Goal: Task Accomplishment & Management: Complete application form

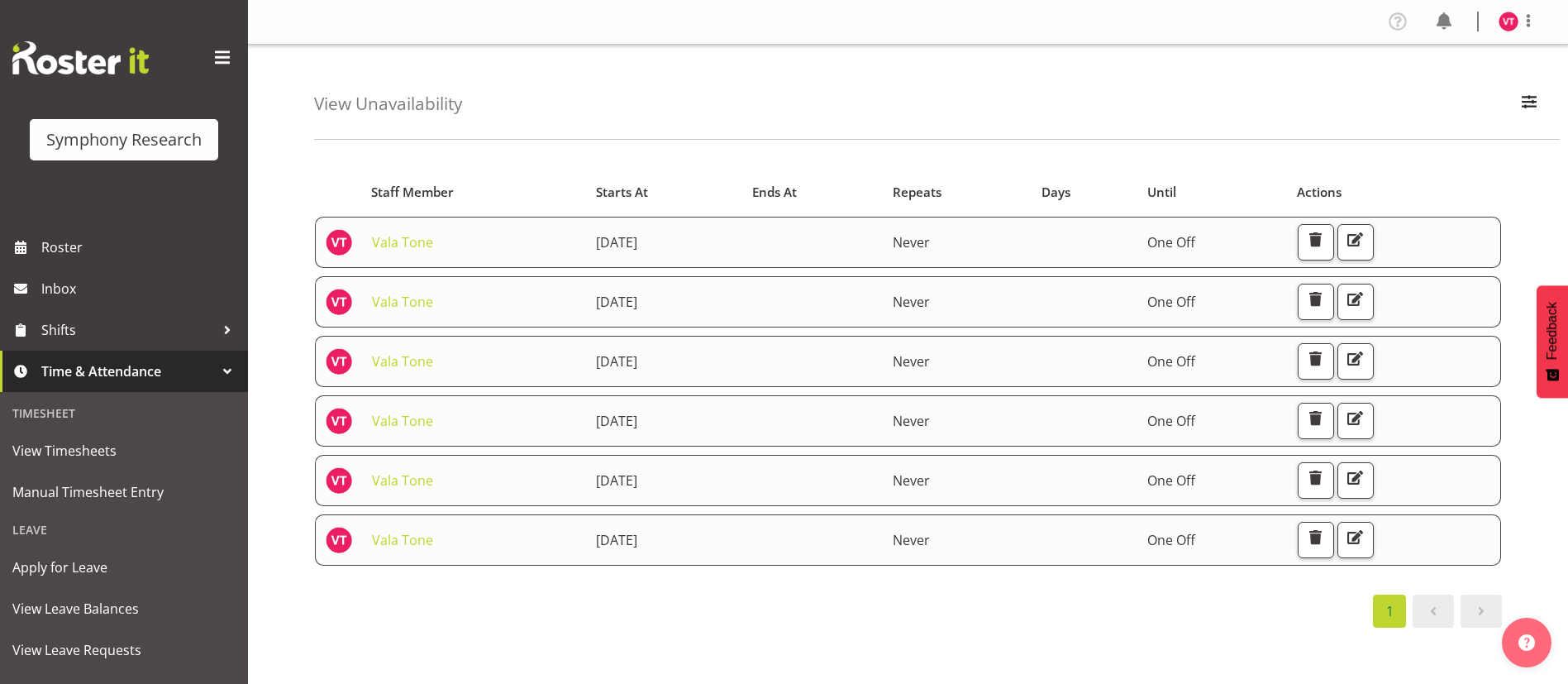
click at [954, 583] on div "Starts At Staff Member Starts At Ends At Repeats Days Until Actions Vala Tone […" at bounding box center [908, 397] width 1188 height 459
click at [1424, 157] on div "Starts At Staff Member Starts At Ends At Repeats Days Until Actions Vala Tone […" at bounding box center [941, 483] width 1254 height 661
click at [84, 496] on span "Manual Timesheet Entry" at bounding box center [124, 491] width 223 height 24
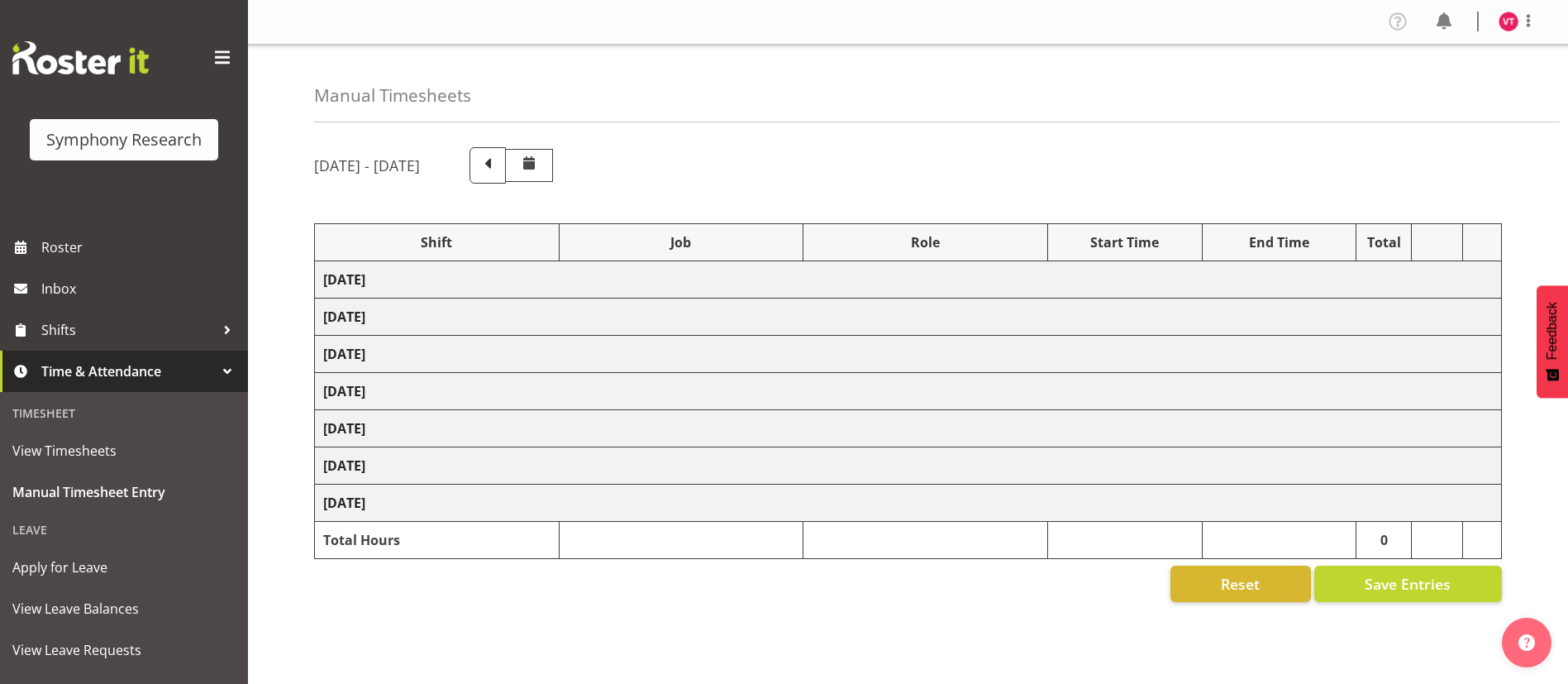
select select "81741"
select select "10499"
select select "47"
select select "48116"
select select "10587"
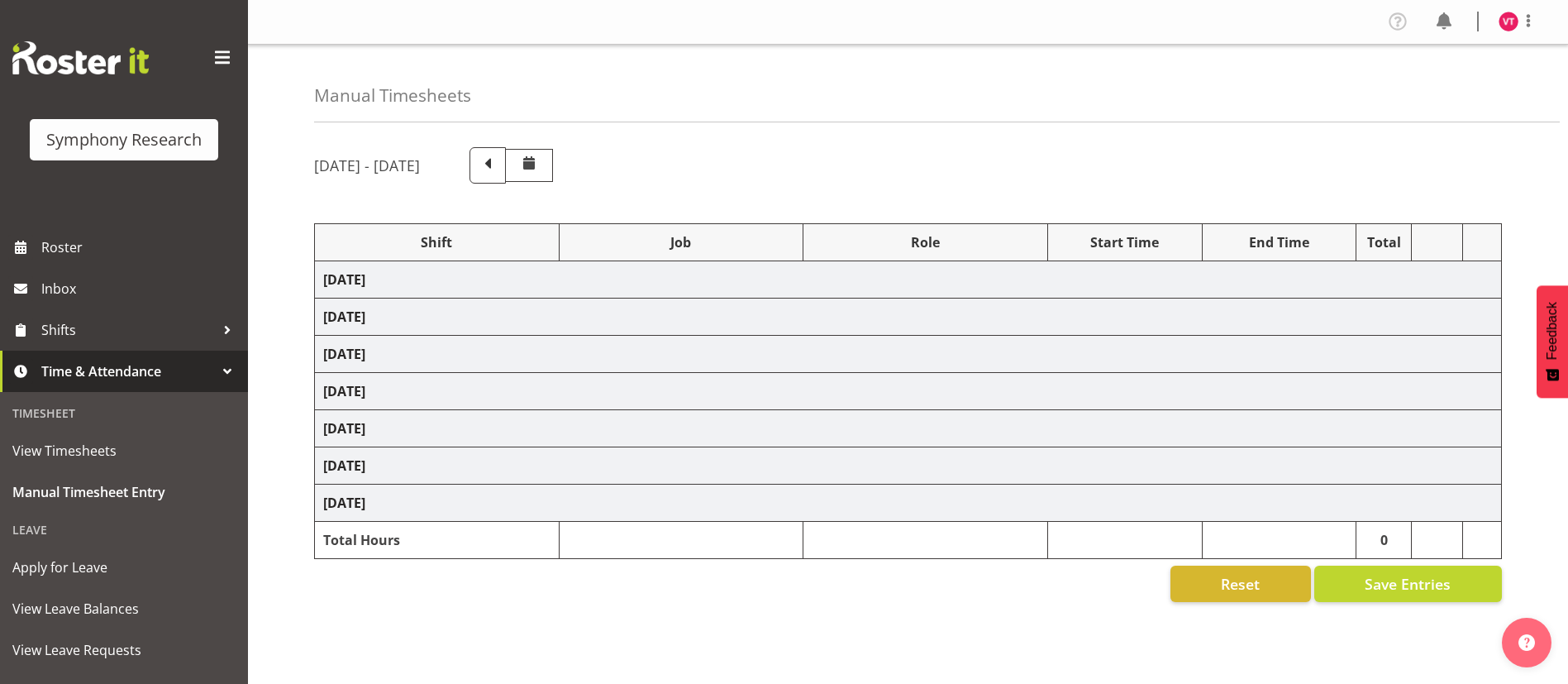
select select "47"
select select "48116"
select select "10499"
select select "47"
select select "57511"
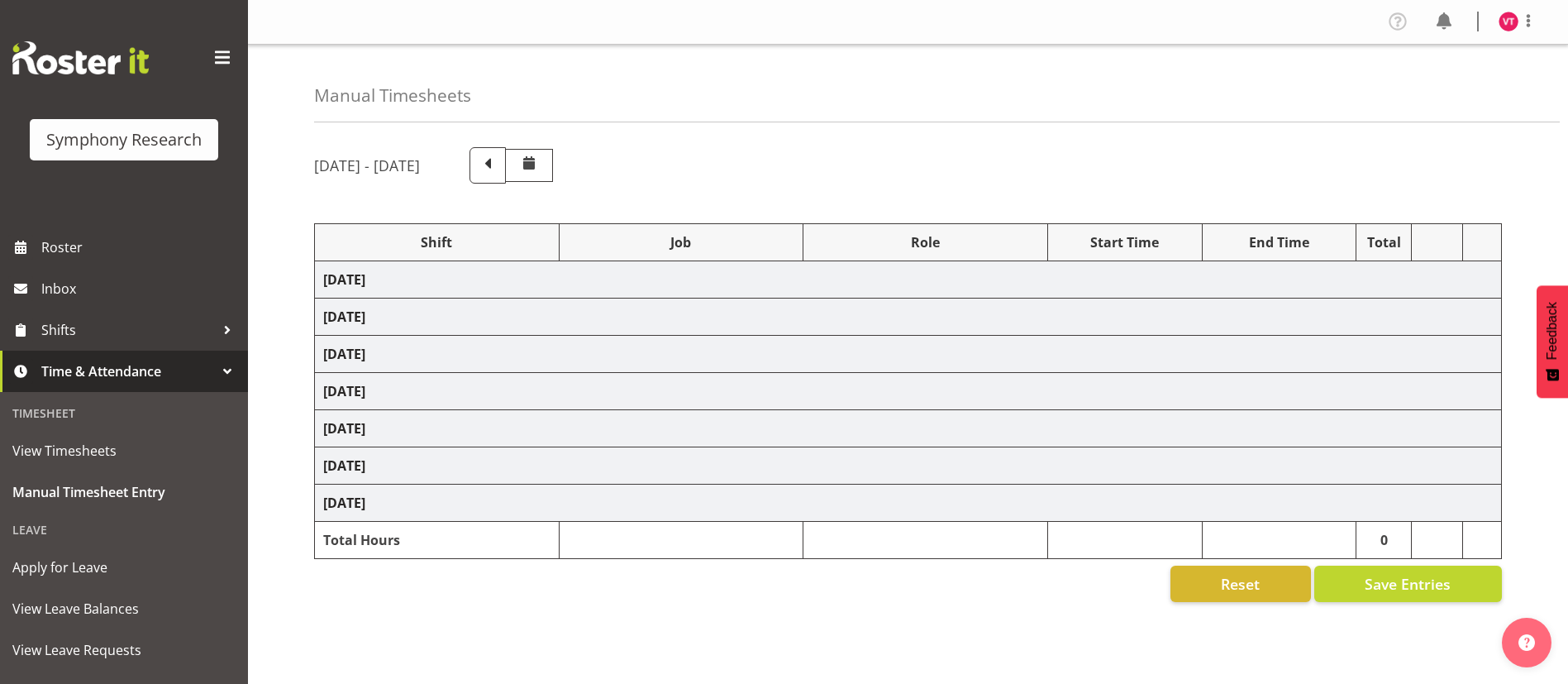
select select "10499"
select select "47"
select select "48116"
select select "10587"
select select "47"
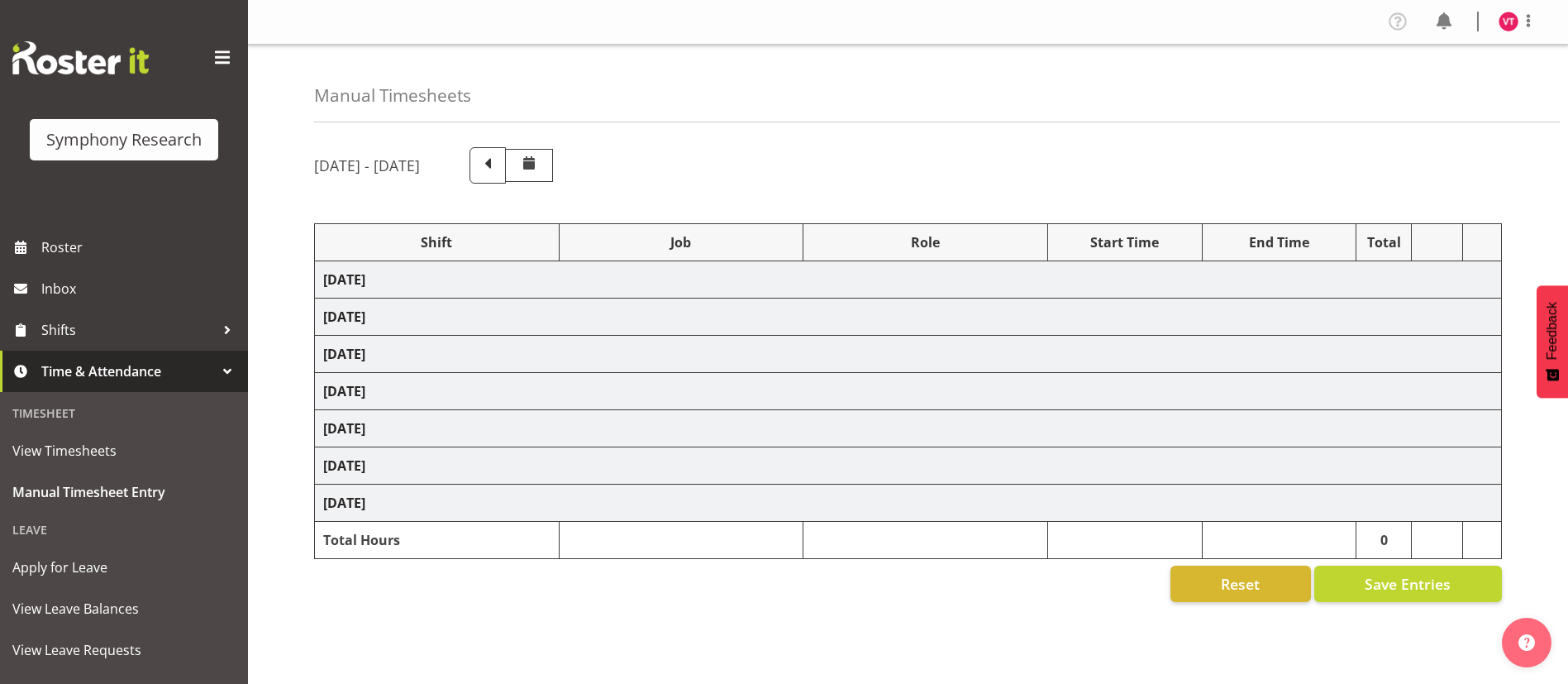
select select "56692"
select select "10499"
select select "47"
select select "81741"
select select "10587"
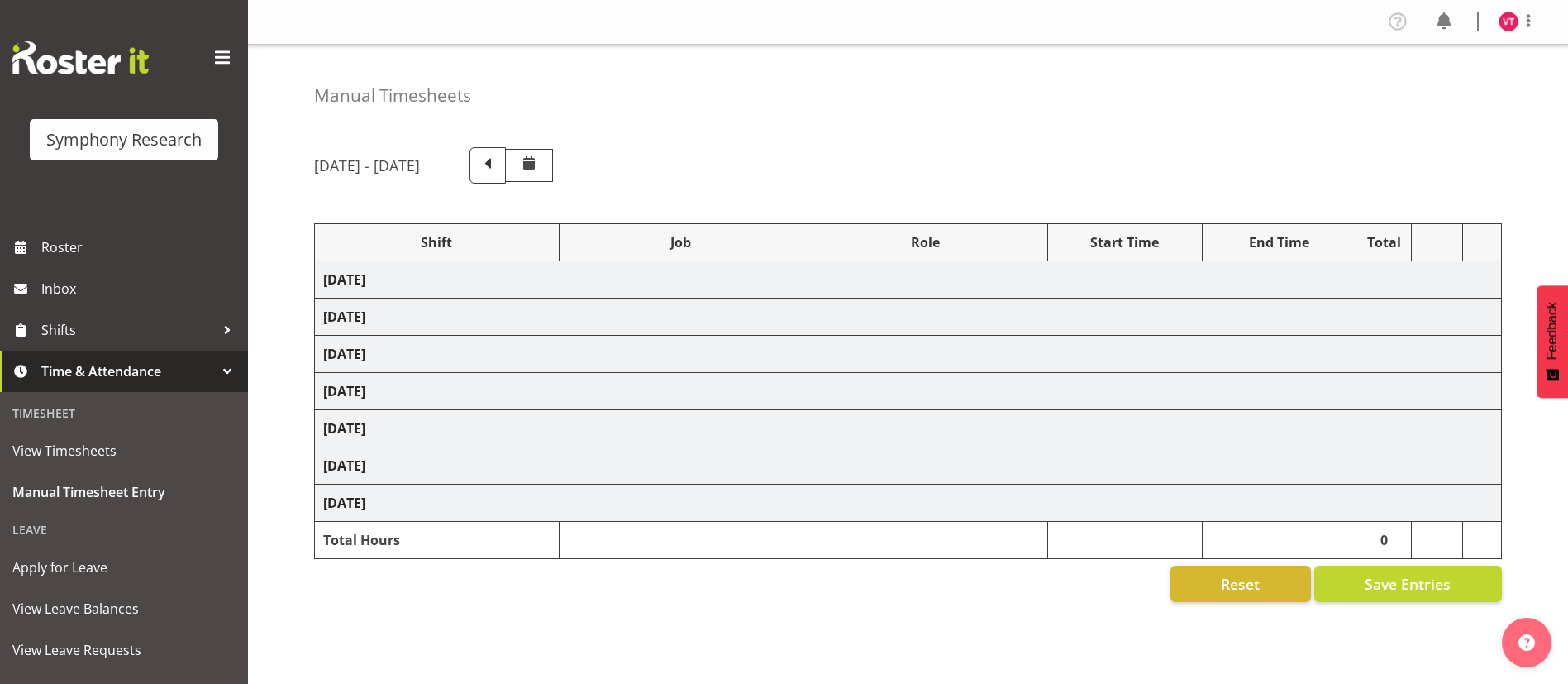
select select "47"
select select "48116"
select select "10587"
select select "47"
select select "56692"
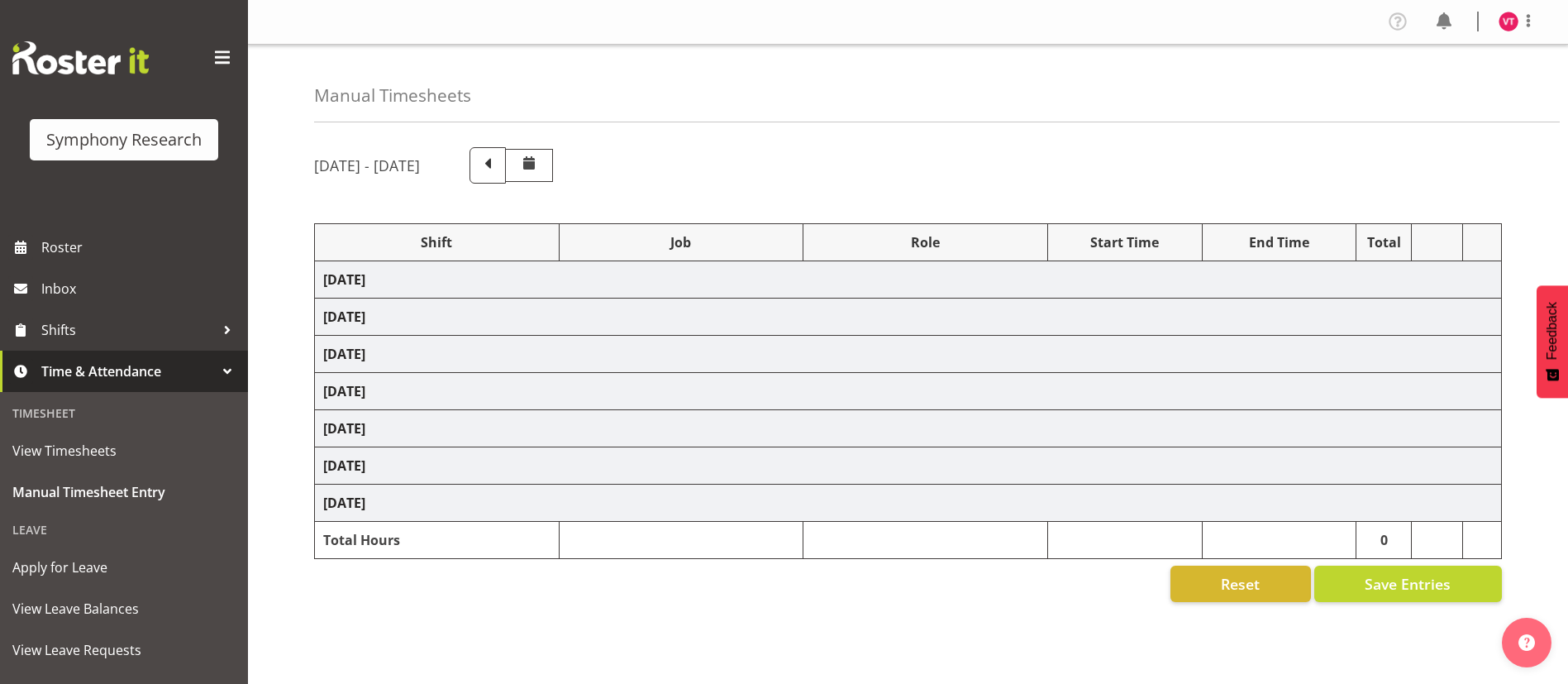
select select "10499"
select select "47"
select select "81741"
select select "10587"
select select "47"
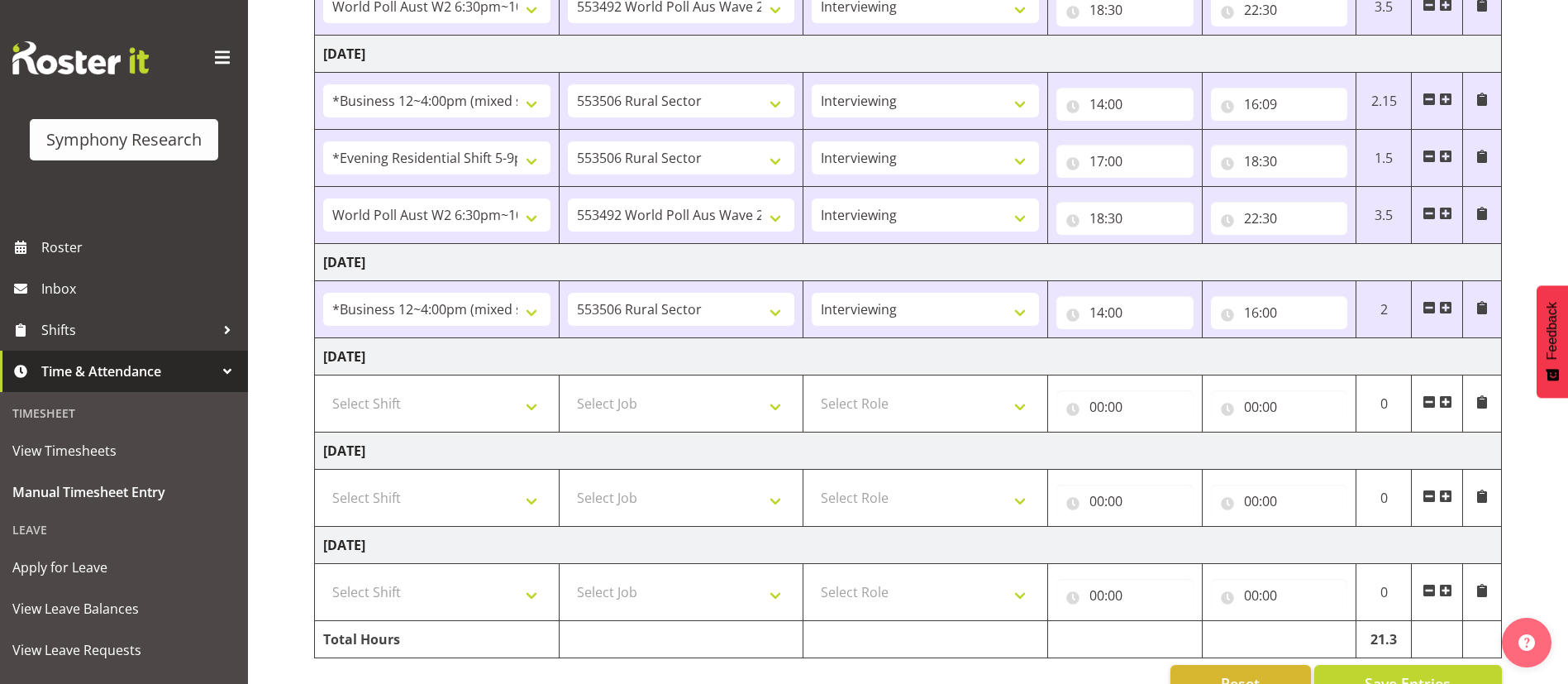
scroll to position [644, 0]
click at [1445, 307] on span at bounding box center [1446, 305] width 14 height 14
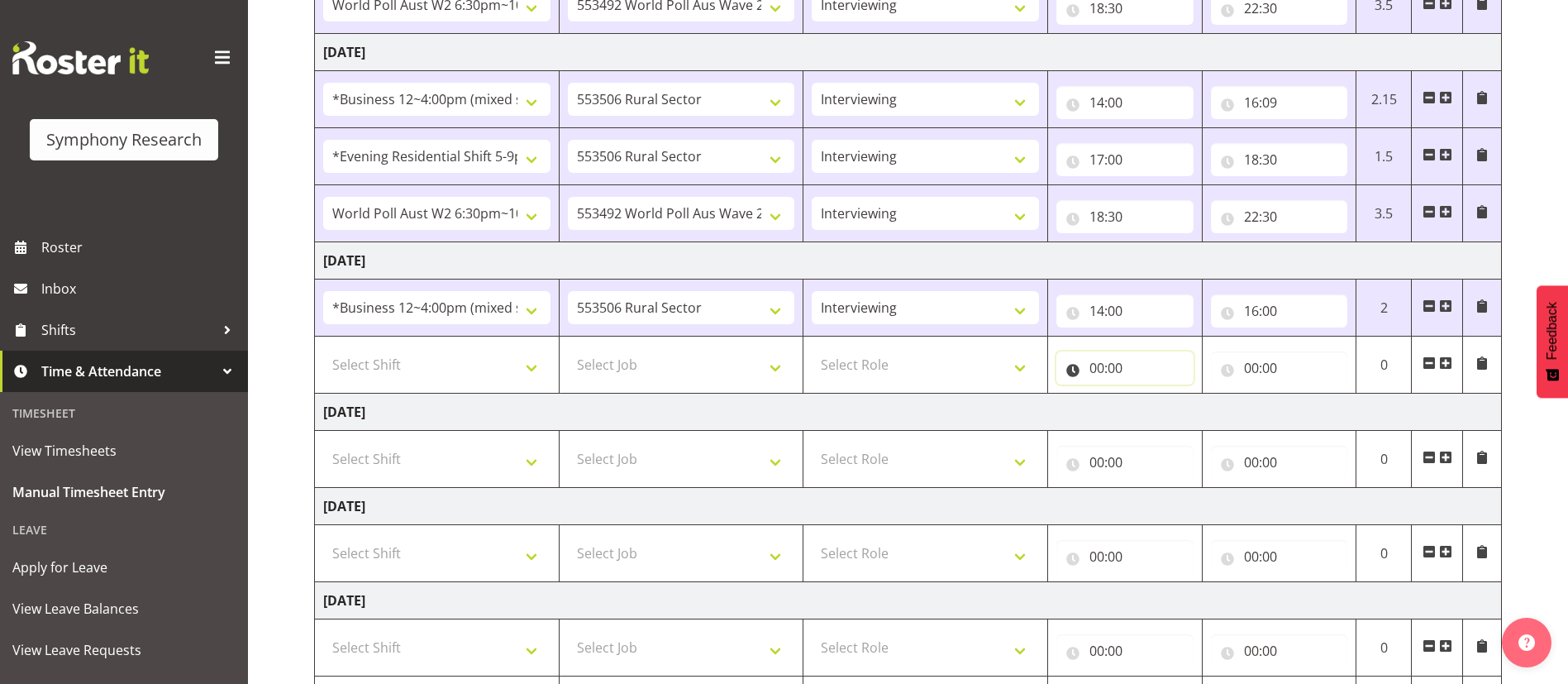
click at [1103, 371] on input "00:00" at bounding box center [1124, 368] width 137 height 34
click at [1171, 414] on select "00 01 02 03 04 05 06 07 08 09 10 11 12 13 14 15 16 17 18 19 20 21 22 23" at bounding box center [1169, 410] width 37 height 34
select select "17"
click at [1150, 394] on select "00 01 02 03 04 05 06 07 08 09 10 11 12 13 14 15 16 17 18 19 20 21 22 23" at bounding box center [1169, 410] width 37 height 34
type input "17:00"
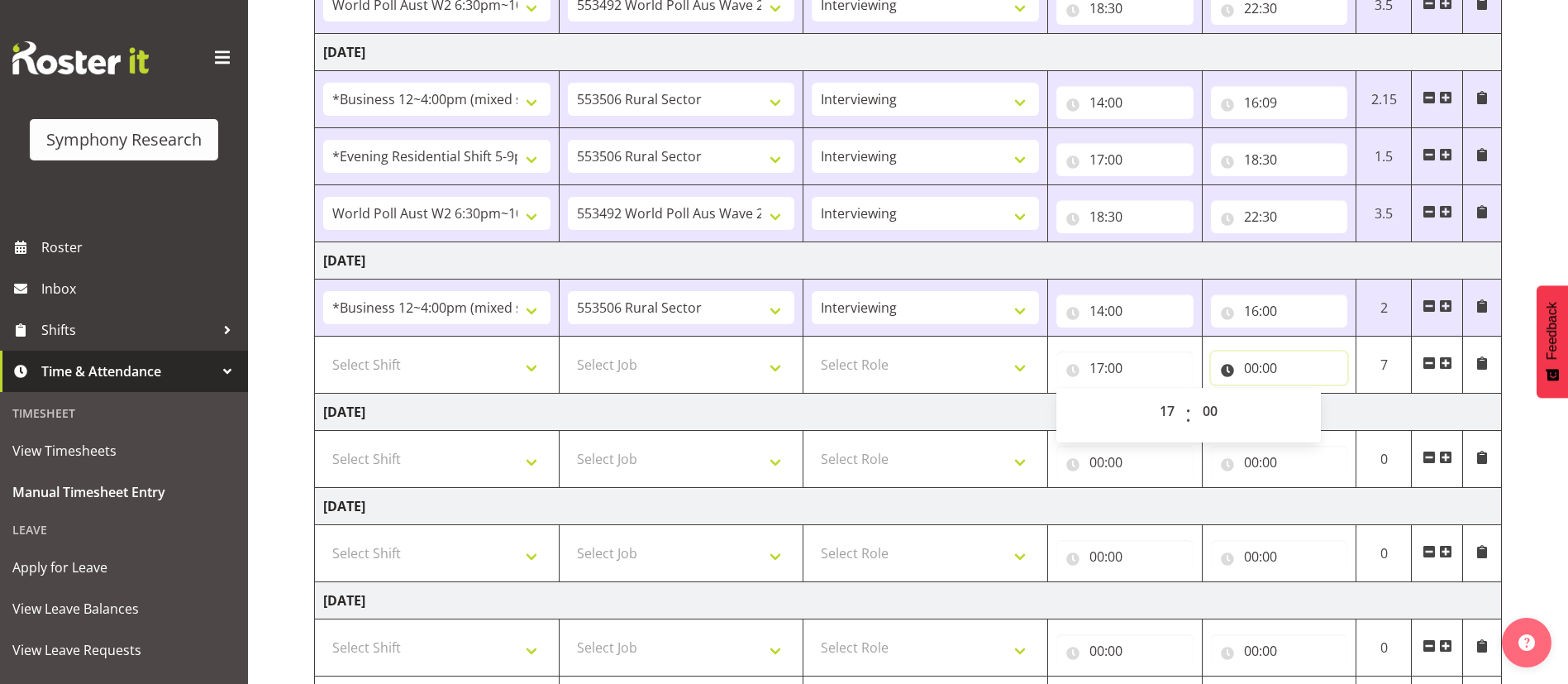
click at [1257, 368] on input "00:00" at bounding box center [1279, 368] width 137 height 34
click at [1327, 414] on select "00 01 02 03 04 05 06 07 08 09 10 11 12 13 14 15 16 17 18 19 20 21 22 23" at bounding box center [1323, 410] width 37 height 34
select select "18"
click at [1305, 394] on select "00 01 02 03 04 05 06 07 08 09 10 11 12 13 14 15 16 17 18 19 20 21 22 23" at bounding box center [1323, 410] width 37 height 34
type input "18:00"
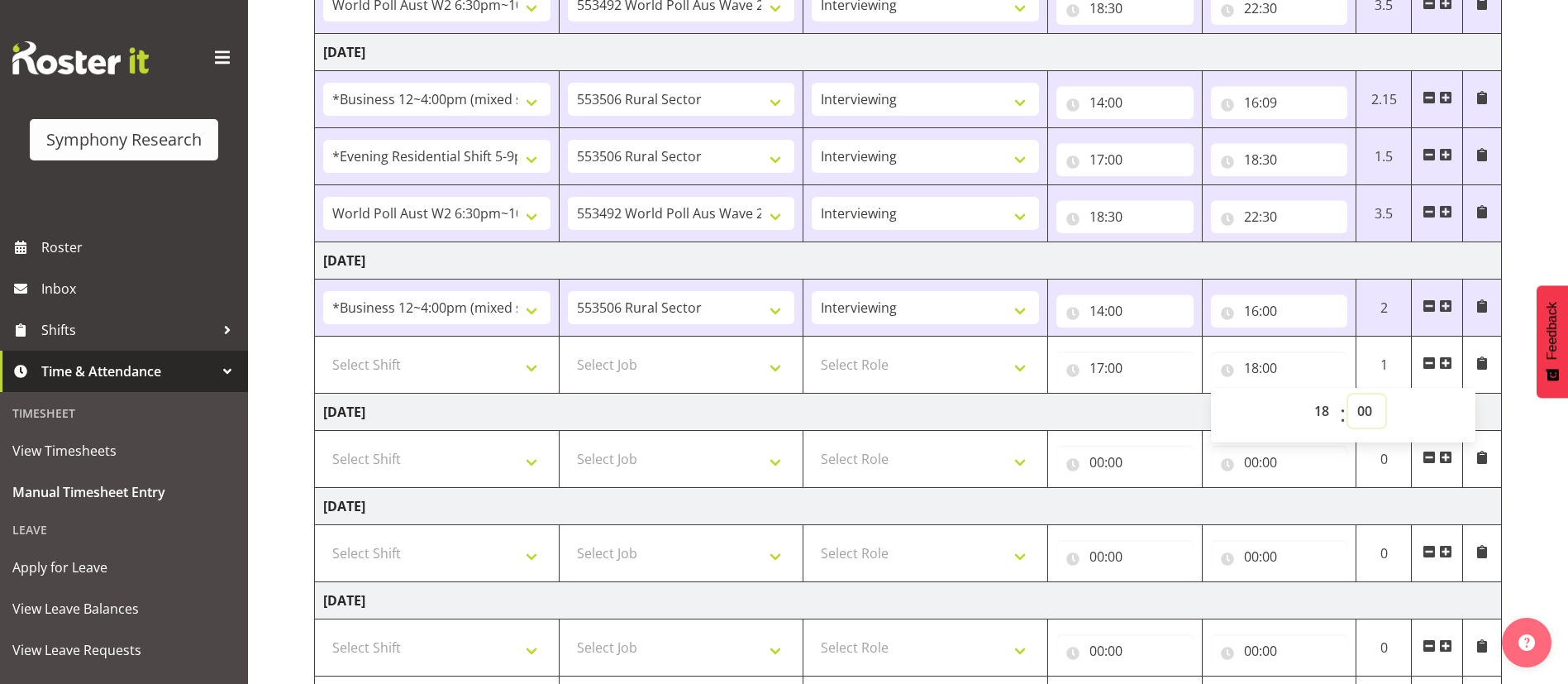
click at [1368, 410] on select "00 01 02 03 04 05 06 07 08 09 10 11 12 13 14 15 16 17 18 19 20 21 22 23 24 25 2…" at bounding box center [1366, 410] width 37 height 34
select select "30"
click at [1348, 394] on select "00 01 02 03 04 05 06 07 08 09 10 11 12 13 14 15 16 17 18 19 20 21 22 23 24 25 2…" at bounding box center [1366, 410] width 37 height 34
type input "18:30"
click at [976, 372] on select "Select Role Briefing Interviewing" at bounding box center [925, 364] width 227 height 34
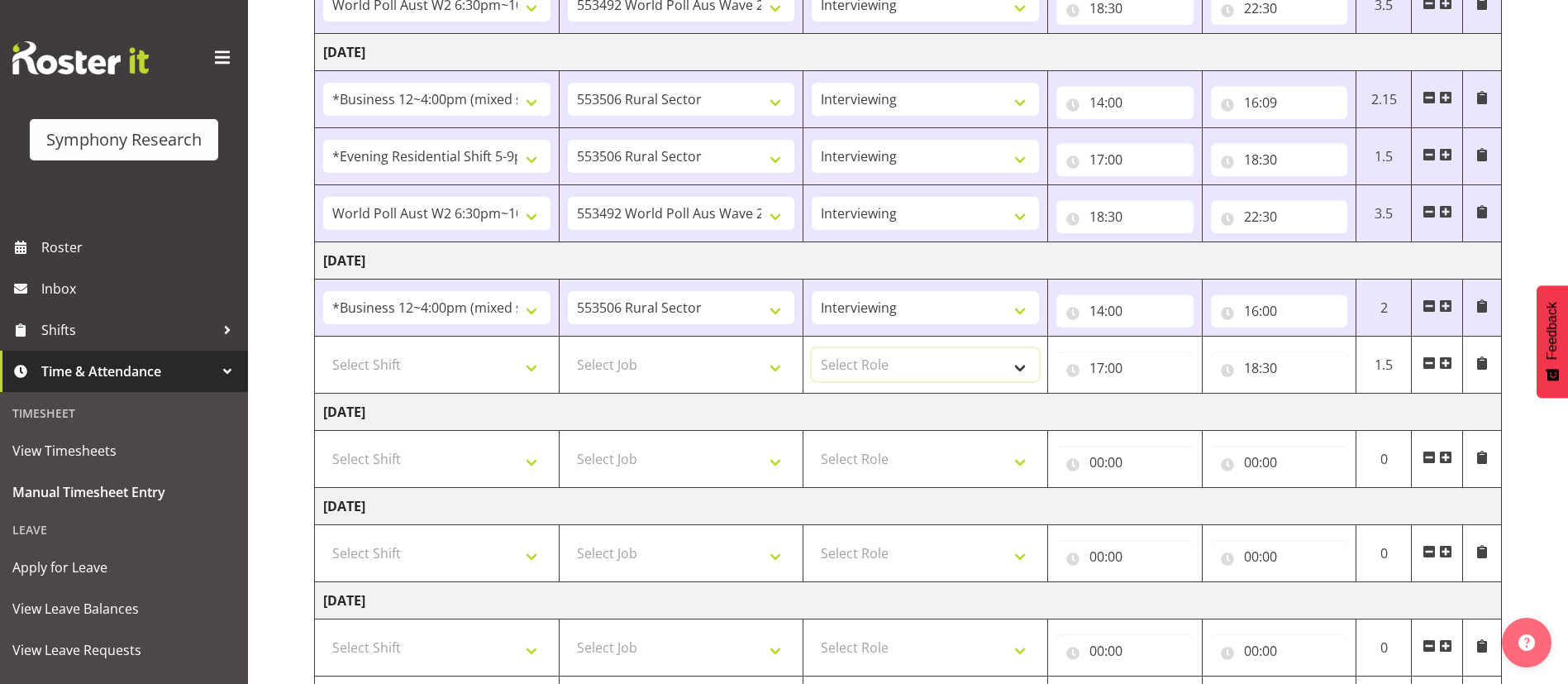
select select "47"
click at [812, 348] on select "Select Role Briefing Interviewing" at bounding box center [925, 364] width 227 height 34
click at [717, 364] on select "Select Job 550060 IF Admin 553492 World Poll Aus Wave 2 Main 2025 553493 World …" at bounding box center [681, 364] width 227 height 34
select select "10587"
click at [568, 348] on select "Select Job 550060 IF Admin 553492 World Poll Aus Wave 2 Main 2025 553493 World …" at bounding box center [681, 364] width 227 height 34
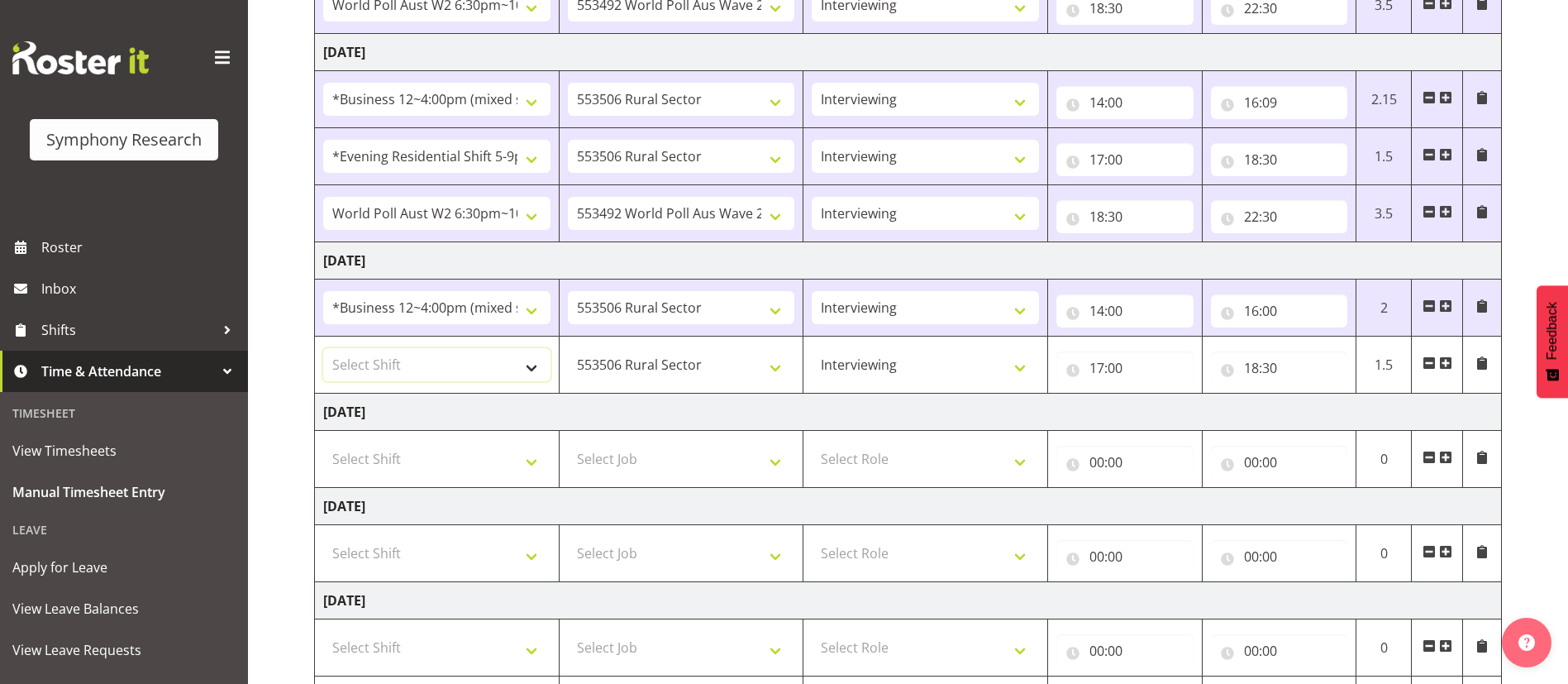
click at [497, 359] on select "Select Shift !!Weekend Residential (Roster IT Shift Label) *Business 9/10am ~ 4…" at bounding box center [437, 364] width 227 height 34
click at [323, 348] on select "Select Shift !!Weekend Residential (Roster IT Shift Label) *Business 9/10am ~ 4…" at bounding box center [437, 364] width 227 height 34
click at [494, 366] on select "!!Weekend Residential (Roster IT Shift Label) *Business 9/10am ~ 4:30pm *Busine…" at bounding box center [437, 364] width 227 height 34
select select "48116"
click at [323, 348] on select "!!Weekend Residential (Roster IT Shift Label) *Business 9/10am ~ 4:30pm *Busine…" at bounding box center [437, 364] width 227 height 34
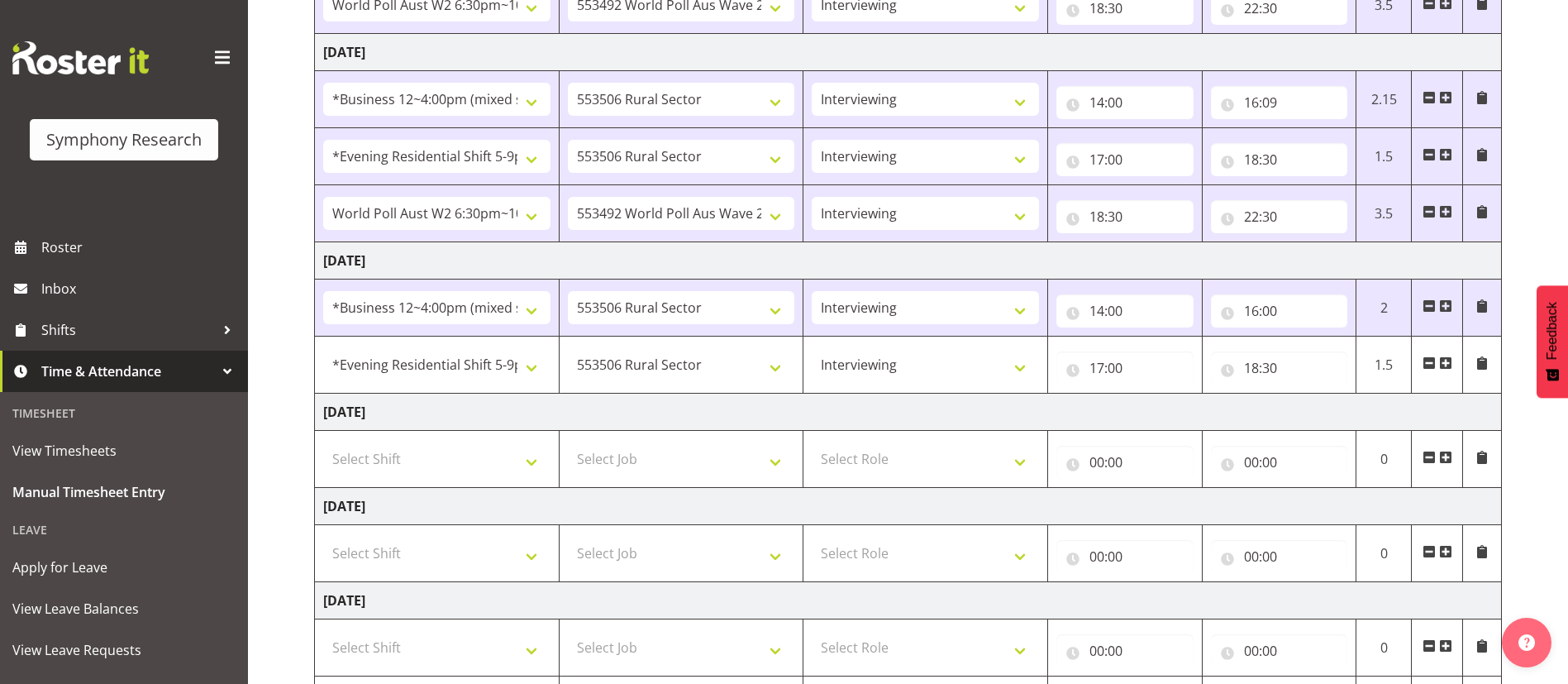
click at [1449, 364] on span at bounding box center [1446, 362] width 14 height 14
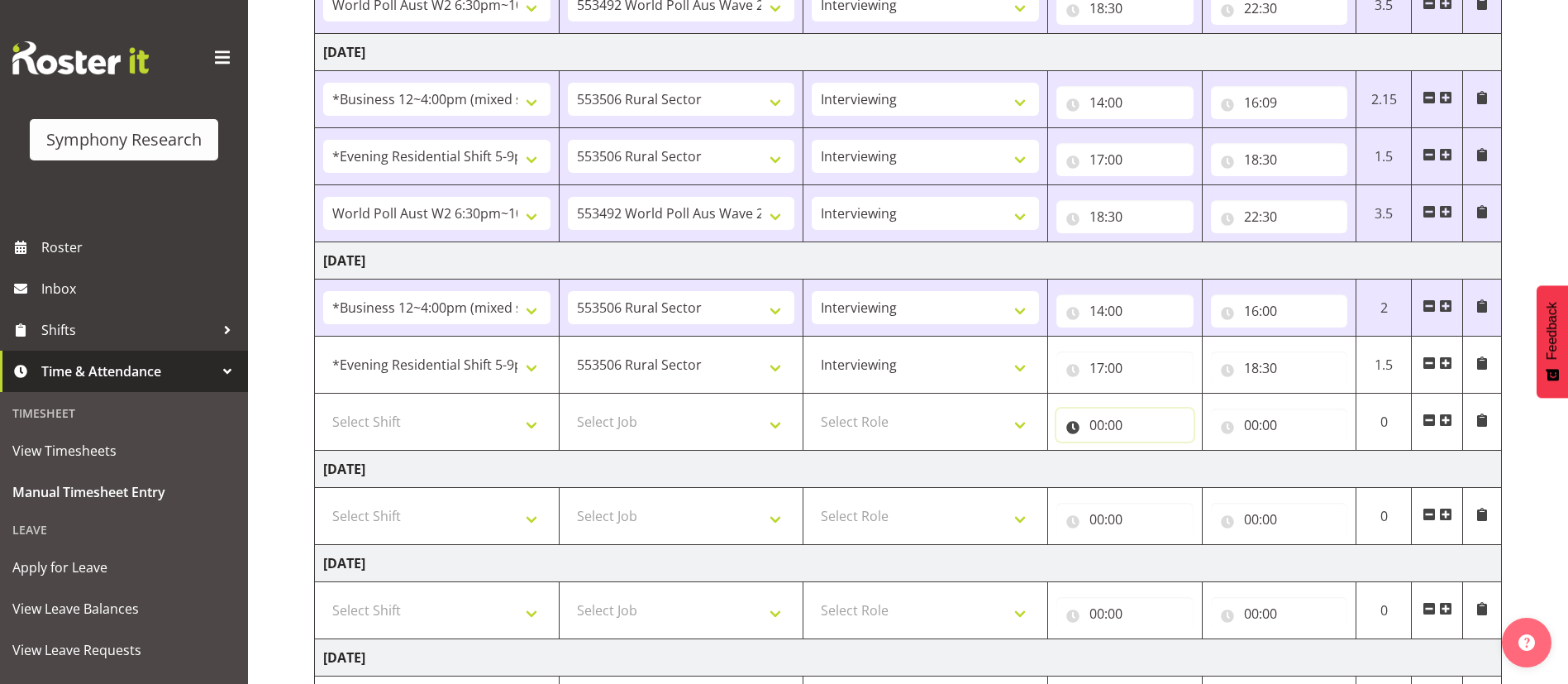
click at [1100, 426] on input "00:00" at bounding box center [1124, 425] width 137 height 34
click at [1168, 463] on select "00 01 02 03 04 05 06 07 08 09 10 11 12 13 14 15 16 17 18 19 20 21 22 23" at bounding box center [1169, 467] width 37 height 34
select select "18"
click at [1150, 451] on select "00 01 02 03 04 05 06 07 08 09 10 11 12 13 14 15 16 17 18 19 20 21 22 23" at bounding box center [1169, 467] width 37 height 34
type input "18:00"
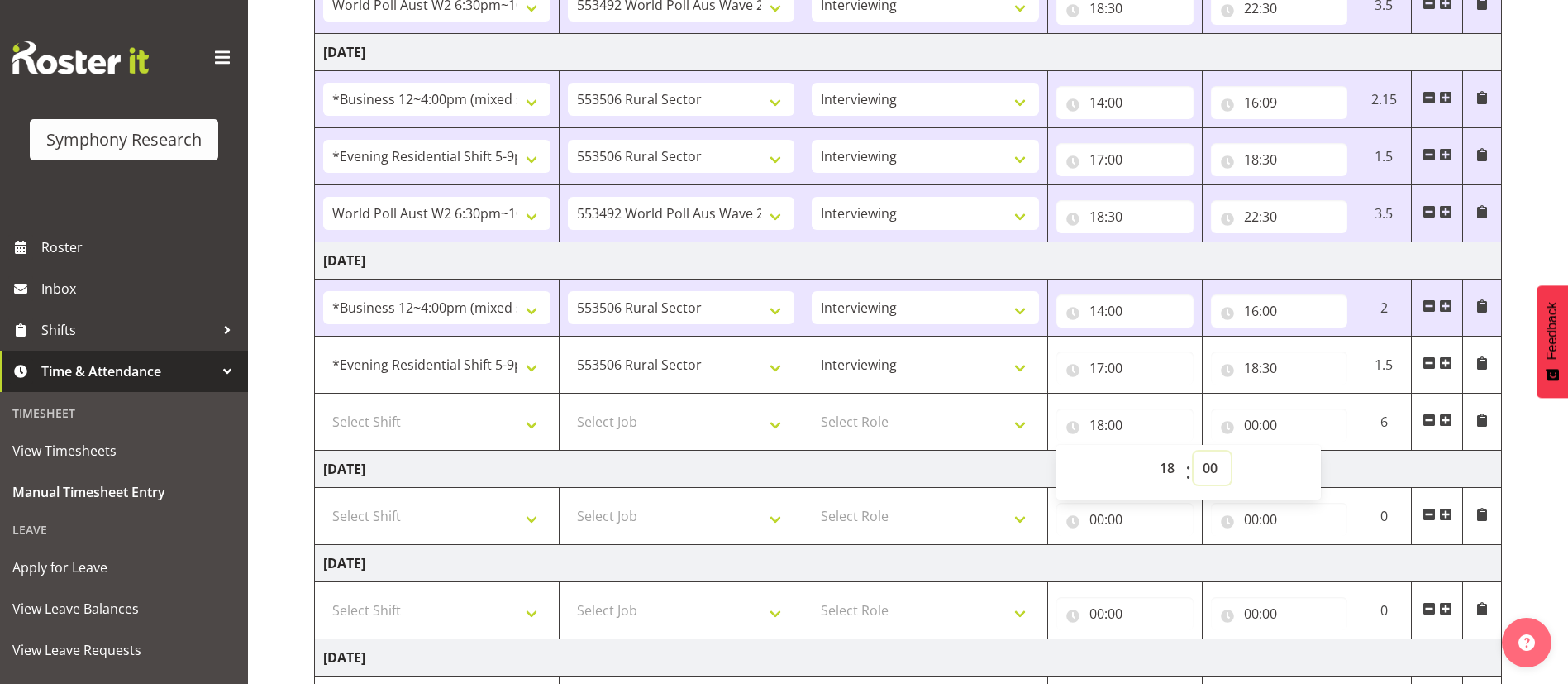
click at [1214, 465] on select "00 01 02 03 04 05 06 07 08 09 10 11 12 13 14 15 16 17 18 19 20 21 22 23 24 25 2…" at bounding box center [1212, 467] width 37 height 34
select select "30"
click at [1194, 451] on select "00 01 02 03 04 05 06 07 08 09 10 11 12 13 14 15 16 17 18 19 20 21 22 23 24 25 2…" at bounding box center [1212, 467] width 37 height 34
type input "18:30"
click at [1264, 426] on input "00:00" at bounding box center [1279, 425] width 137 height 34
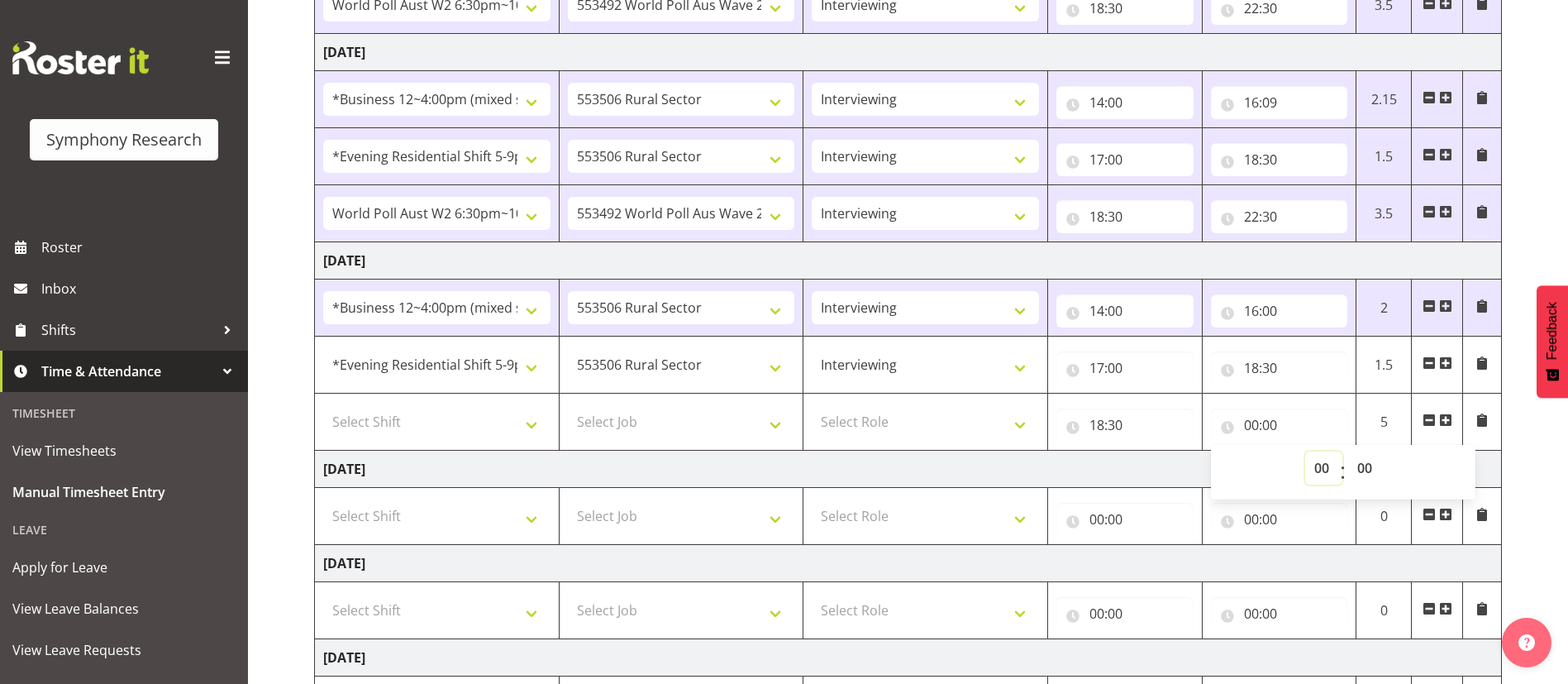
click at [1320, 464] on select "00 01 02 03 04 05 06 07 08 09 10 11 12 13 14 15 16 17 18 19 20 21 22 23" at bounding box center [1323, 467] width 37 height 34
select select "22"
click at [1305, 451] on select "00 01 02 03 04 05 06 07 08 09 10 11 12 13 14 15 16 17 18 19 20 21 22 23" at bounding box center [1323, 467] width 37 height 34
type input "22:00"
click at [1364, 467] on select "00 01 02 03 04 05 06 07 08 09 10 11 12 13 14 15 16 17 18 19 20 21 22 23 24 25 2…" at bounding box center [1366, 467] width 37 height 34
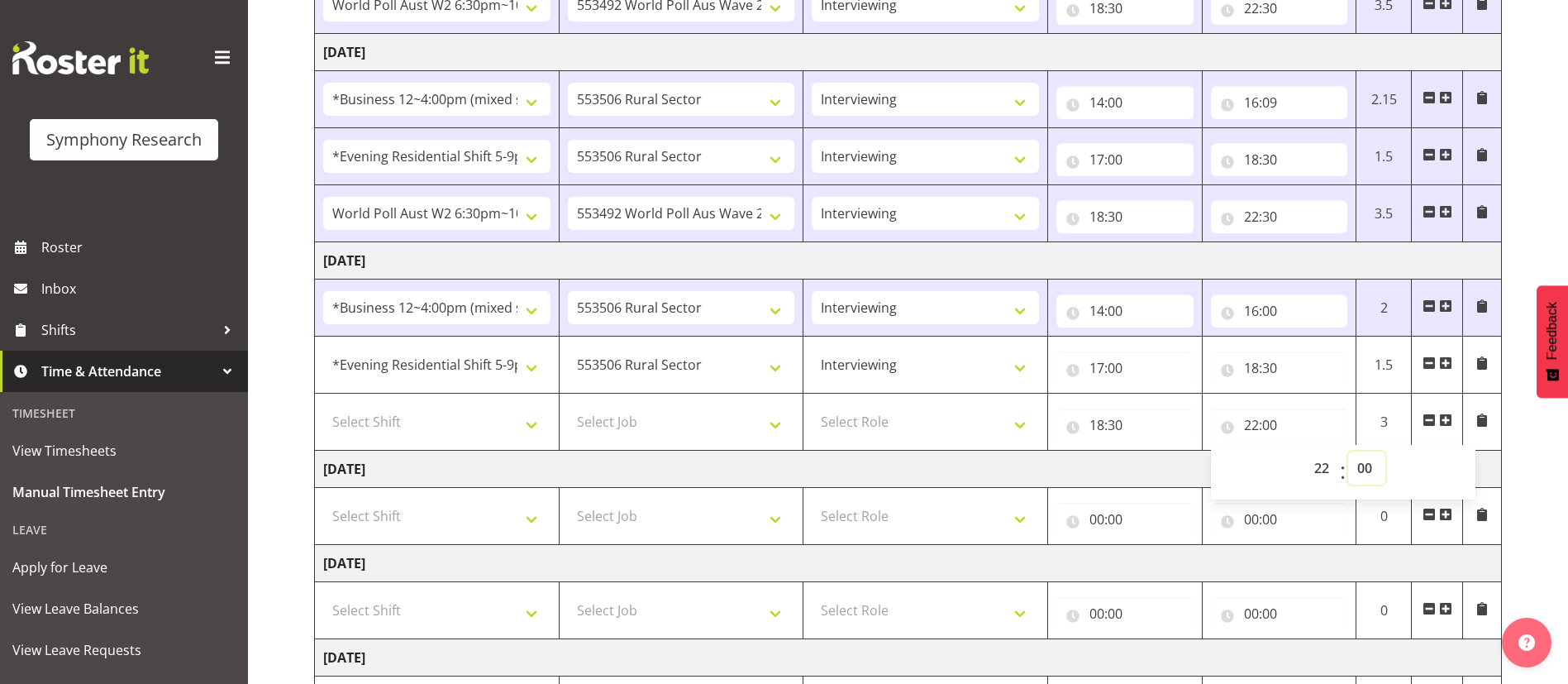
select select "30"
click at [1348, 451] on select "00 01 02 03 04 05 06 07 08 09 10 11 12 13 14 15 16 17 18 19 20 21 22 23 24 25 2…" at bounding box center [1366, 467] width 37 height 34
type input "22:30"
click at [928, 423] on select "Select Role Briefing Interviewing" at bounding box center [925, 421] width 227 height 34
select select "47"
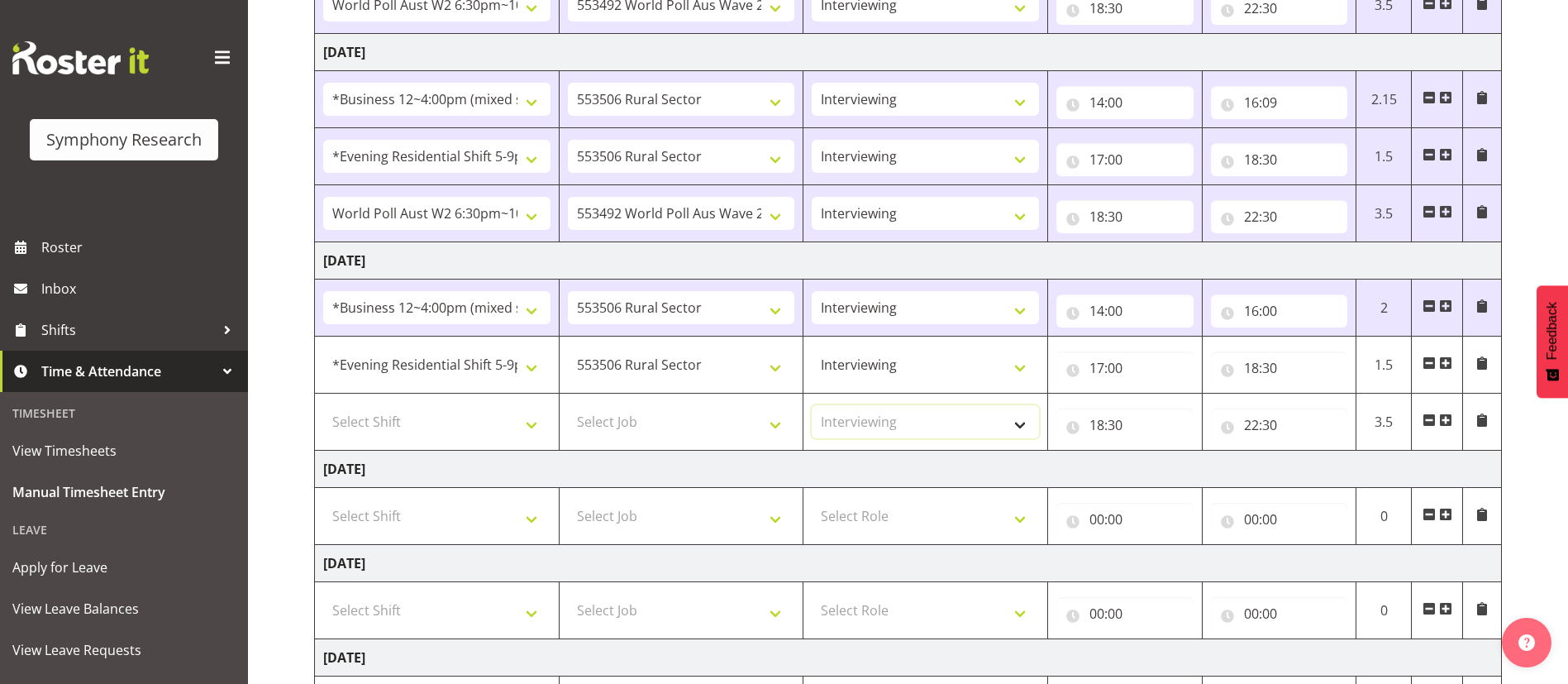
click at [812, 405] on select "Select Role Briefing Interviewing" at bounding box center [925, 421] width 227 height 34
click at [719, 418] on select "Select Job 550060 IF Admin 553492 World Poll Aus Wave 2 Main 2025 553493 World …" at bounding box center [681, 421] width 227 height 34
select select "10499"
click at [568, 405] on select "Select Job 550060 IF Admin 553492 World Poll Aus Wave 2 Main 2025 553493 World …" at bounding box center [681, 421] width 227 height 34
click at [505, 419] on select "Select Shift !!Weekend Residential (Roster IT Shift Label) *Business 9/10am ~ 4…" at bounding box center [437, 421] width 227 height 34
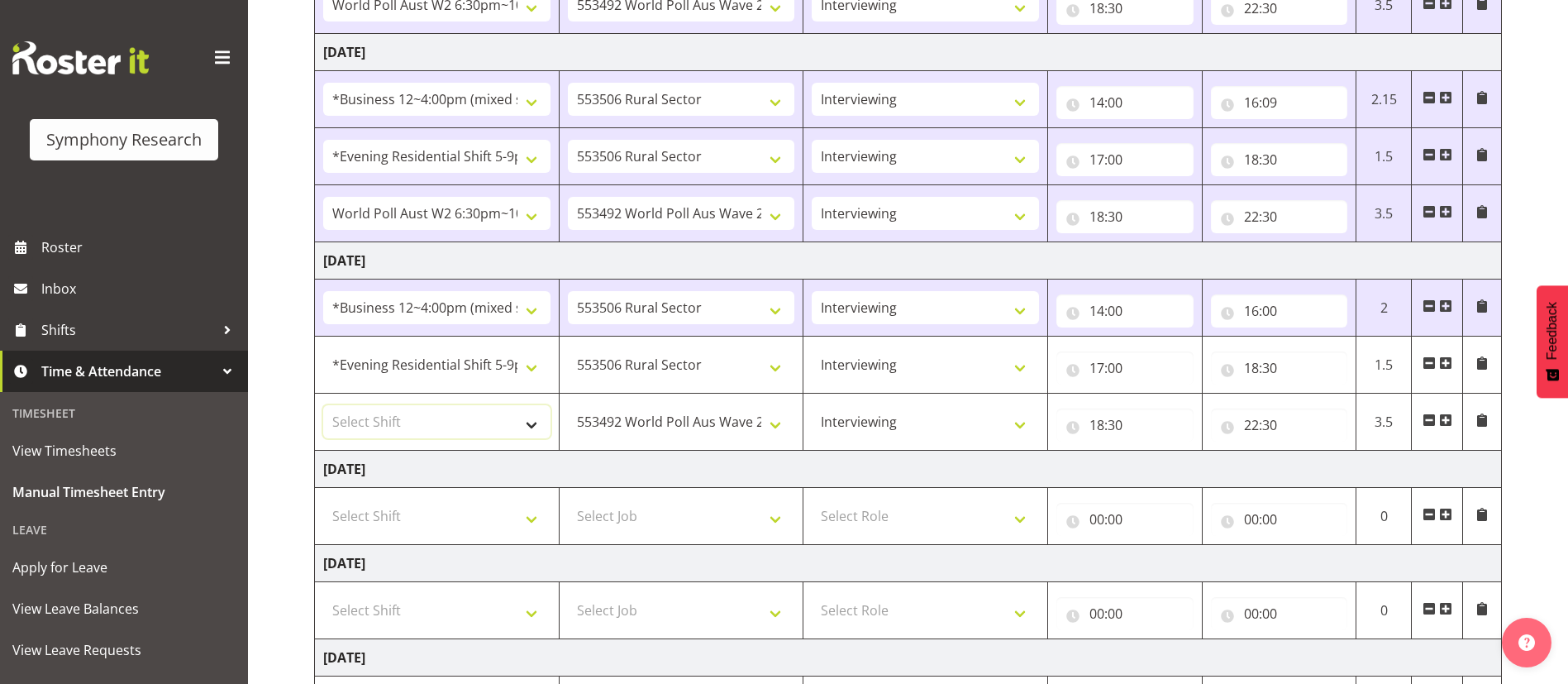
select select "56692"
click at [323, 405] on select "Select Shift !!Weekend Residential (Roster IT Shift Label) *Business 9/10am ~ 4…" at bounding box center [437, 421] width 227 height 34
click at [707, 476] on td "Friday 19th September 2025" at bounding box center [909, 468] width 1187 height 37
